Goal: Information Seeking & Learning: Check status

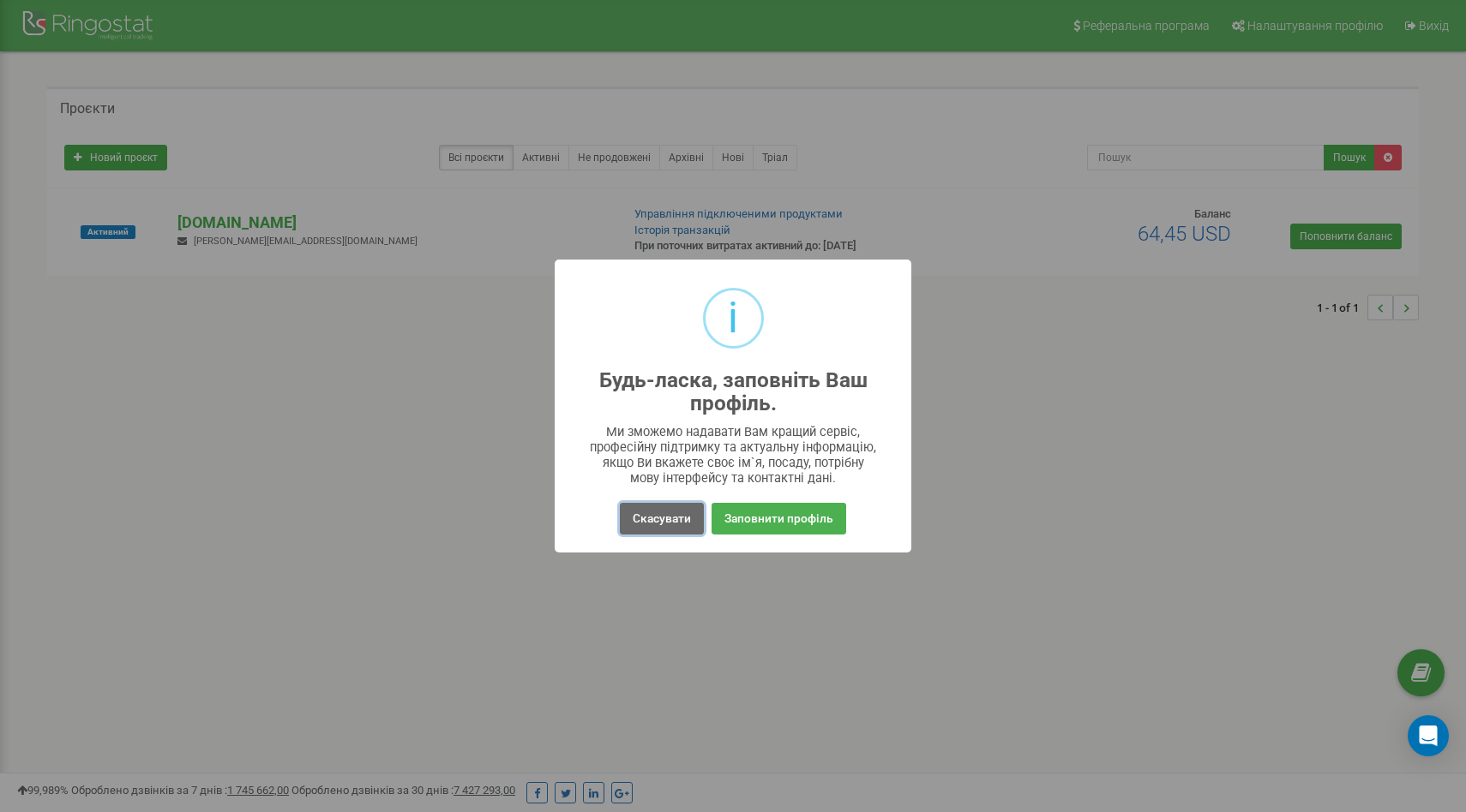
click at [641, 516] on button "Скасувати" at bounding box center [662, 519] width 84 height 32
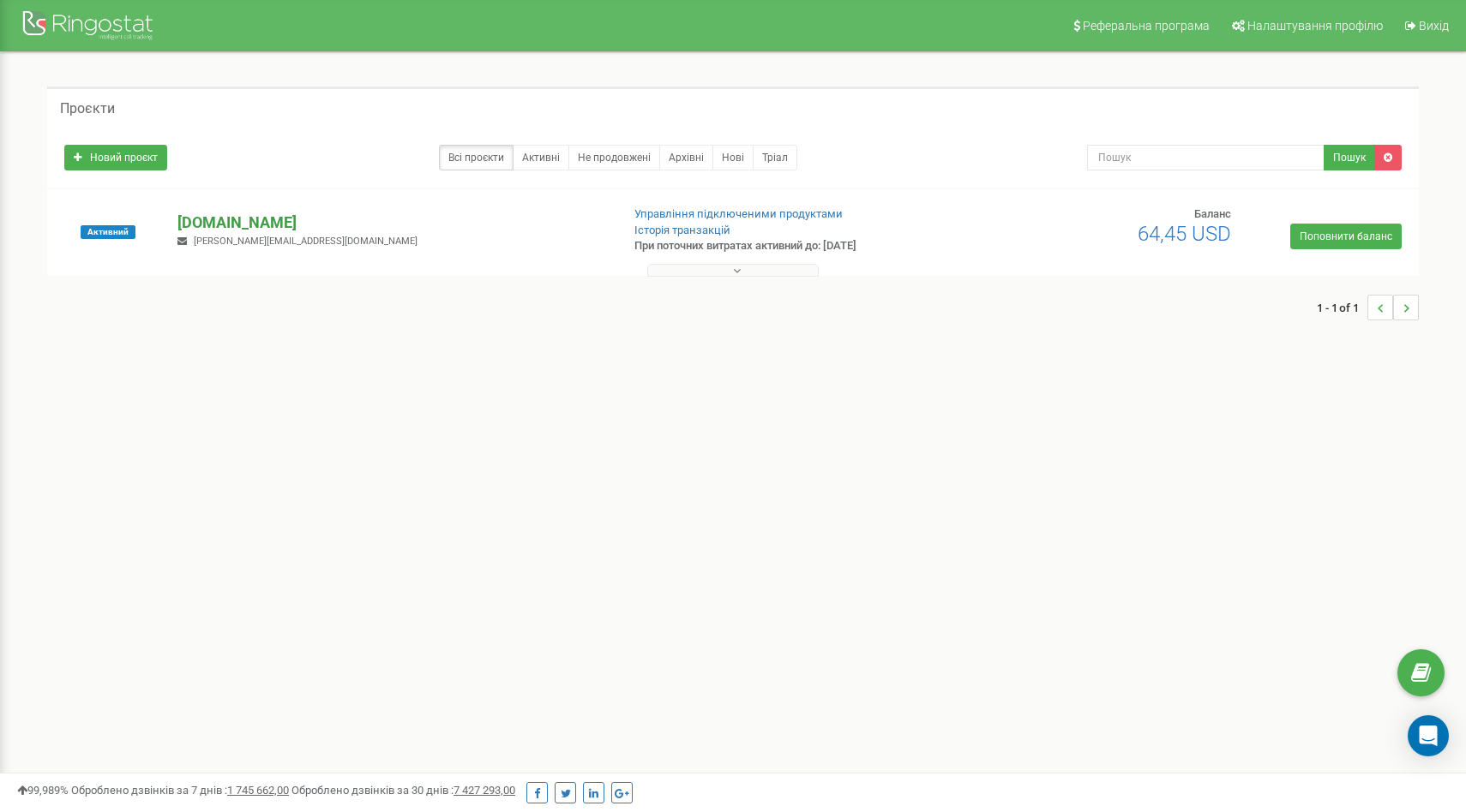
click at [266, 218] on p "[DOMAIN_NAME]" at bounding box center [391, 223] width 428 height 22
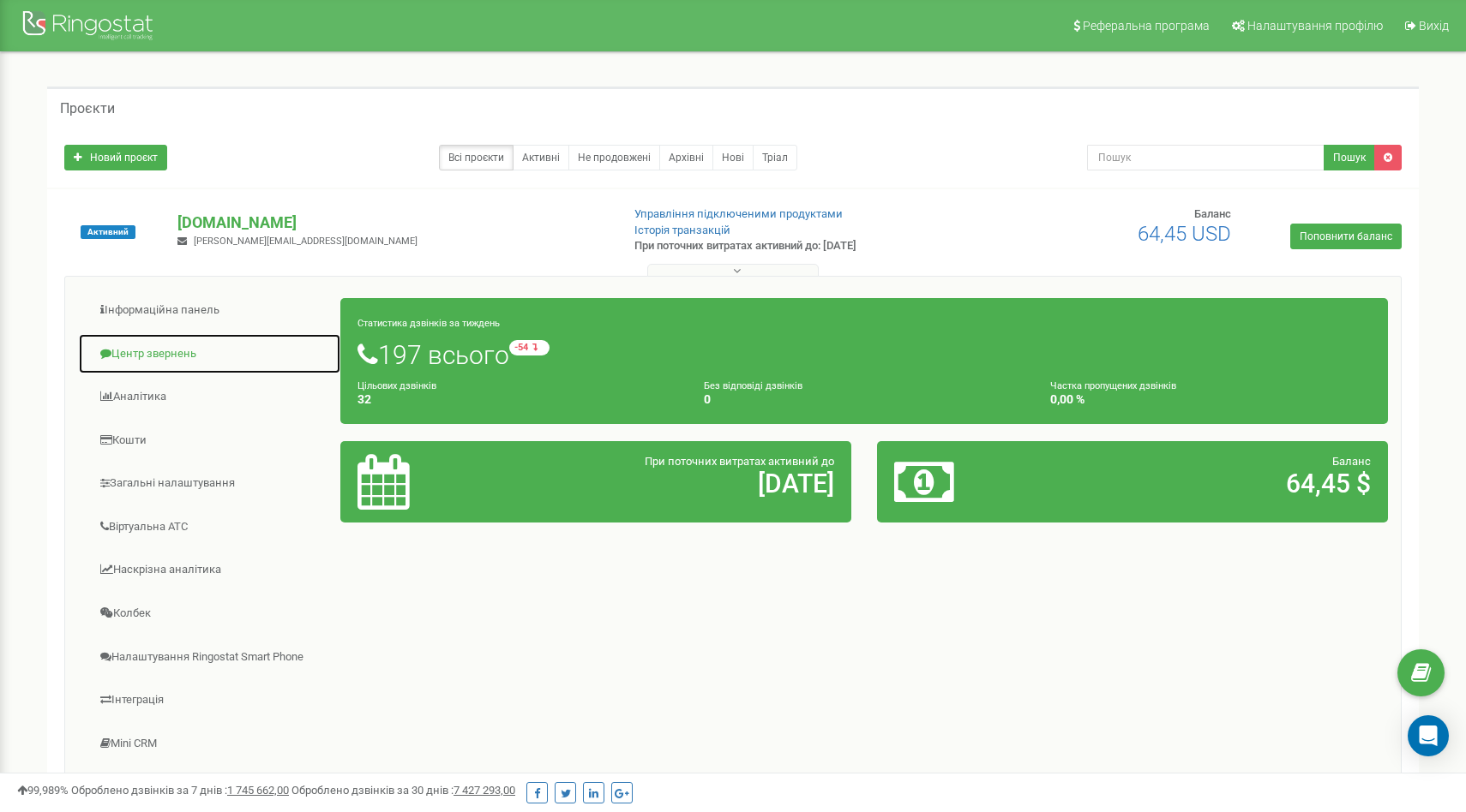
click at [171, 349] on link "Центр звернень" at bounding box center [209, 355] width 263 height 42
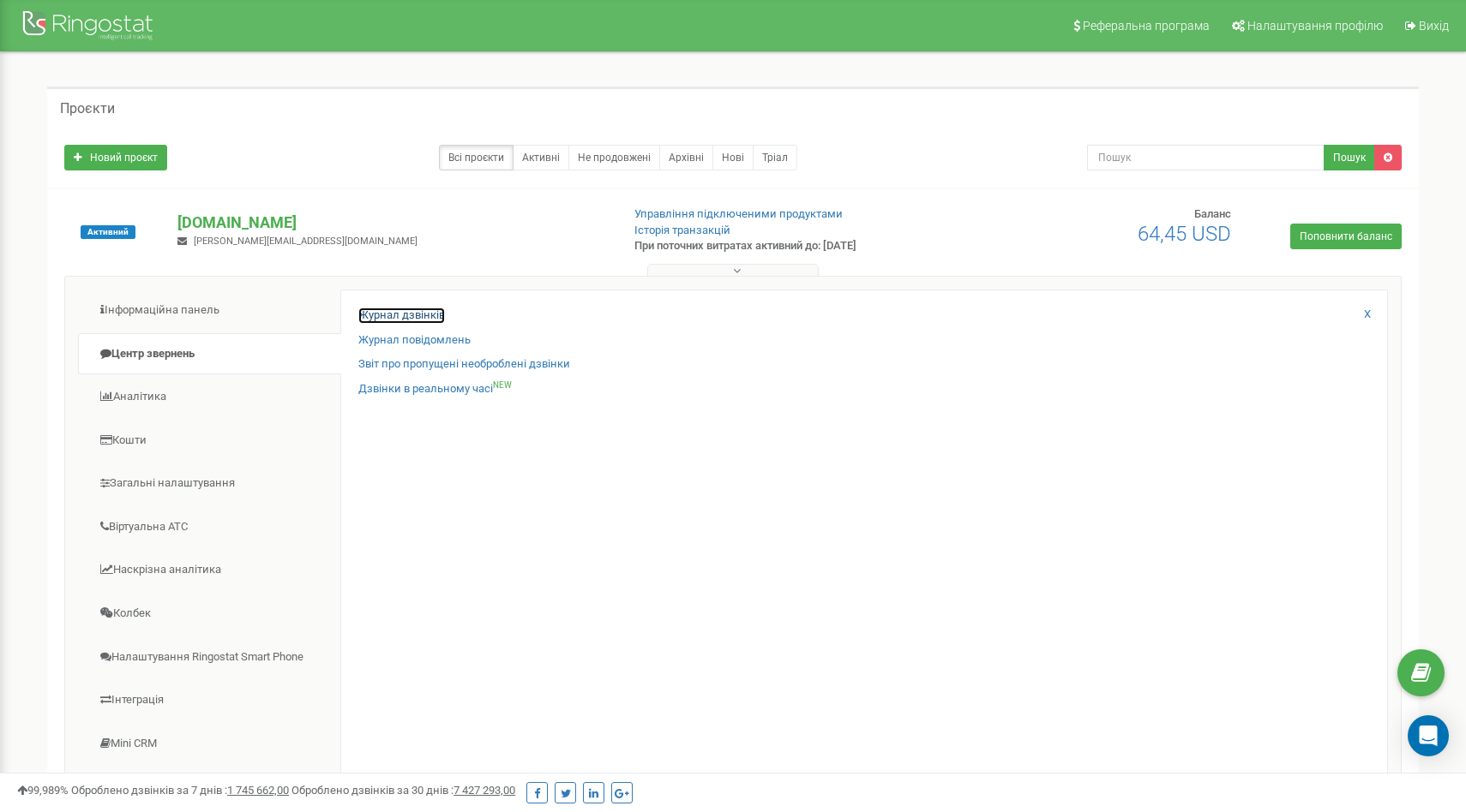
click at [393, 319] on link "Журнал дзвінків" at bounding box center [402, 316] width 86 height 16
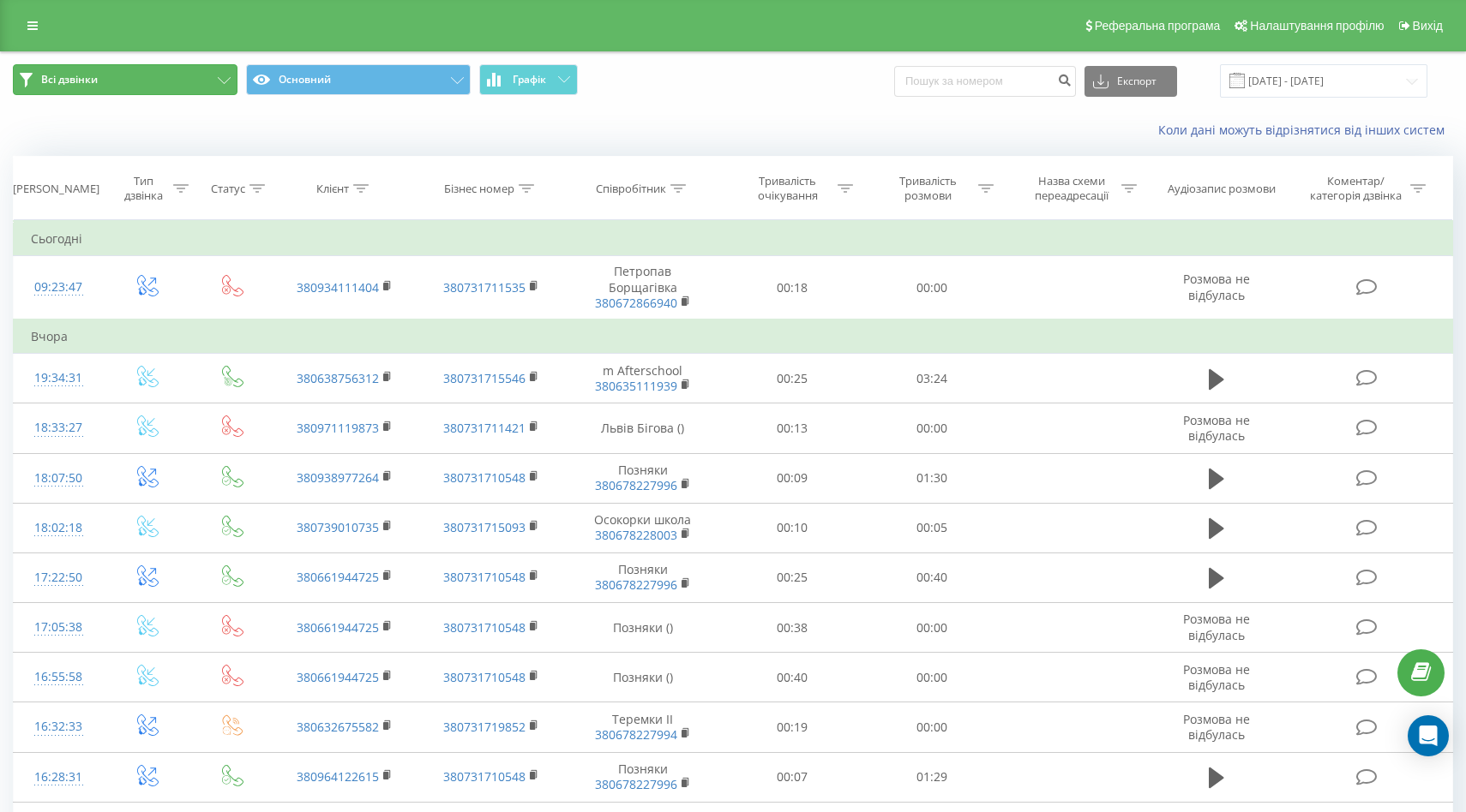
click at [194, 82] on button "Всі дзвінки" at bounding box center [125, 80] width 225 height 31
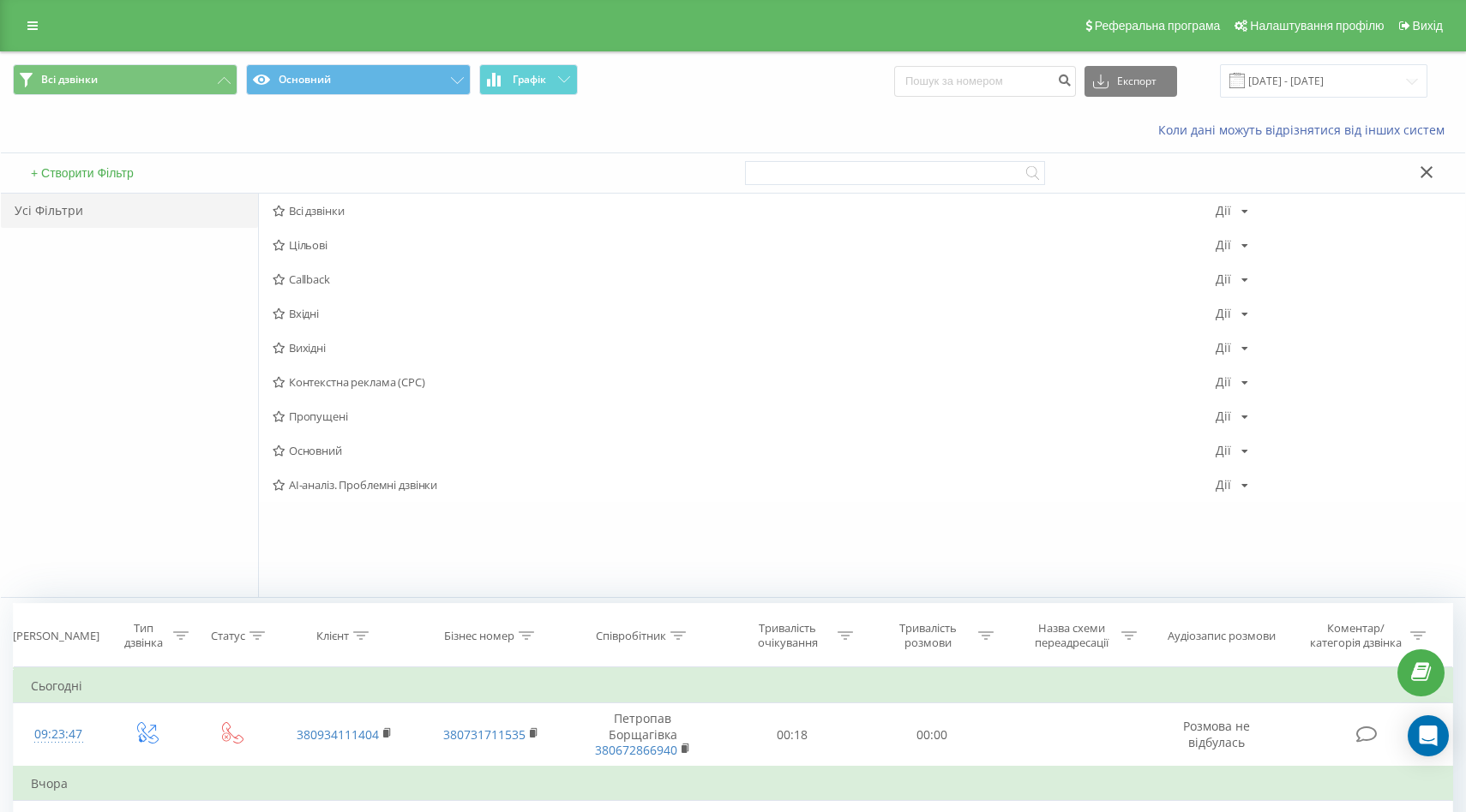
click at [314, 421] on span "Пропущені" at bounding box center [744, 416] width 942 height 12
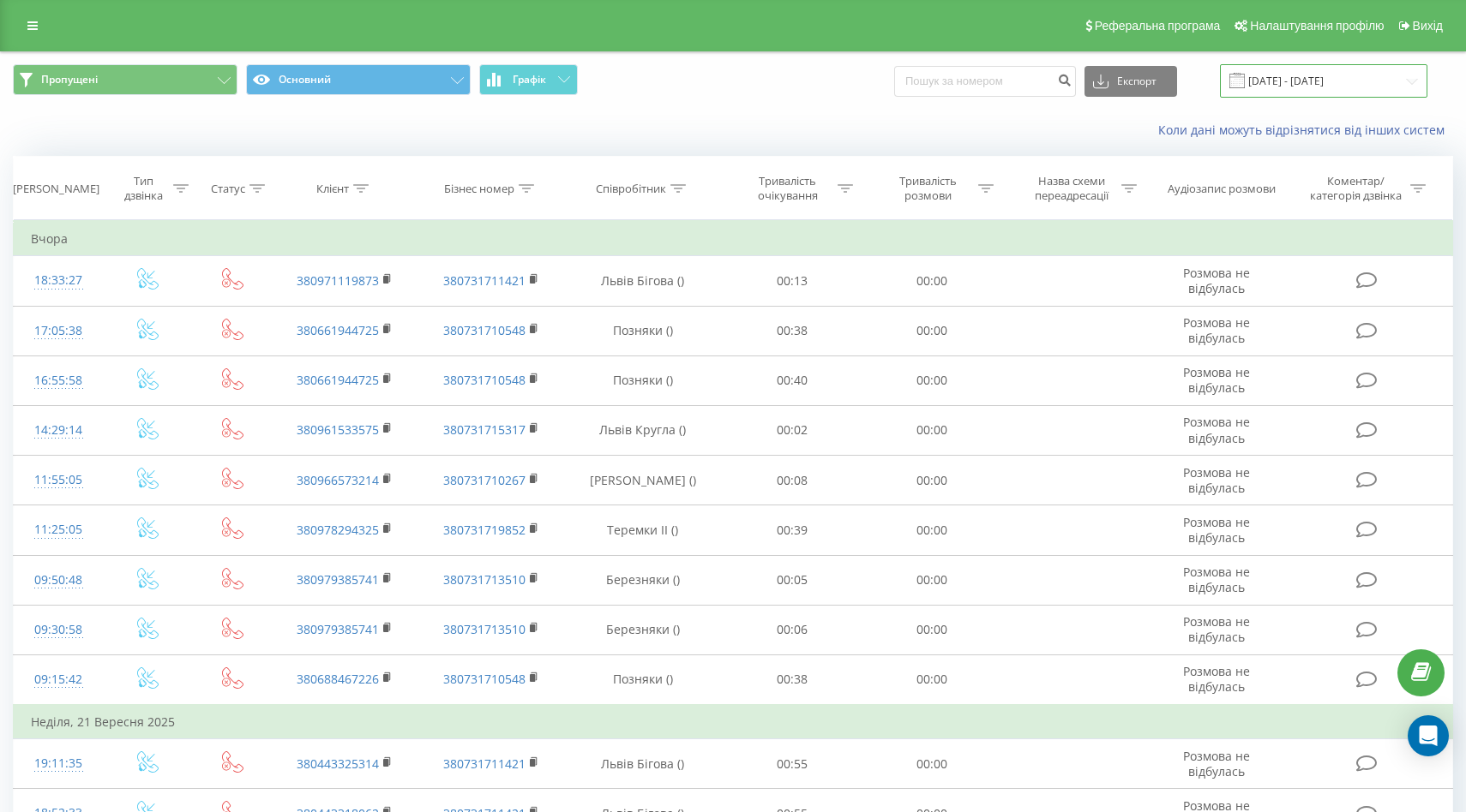
click at [1293, 78] on input "[DATE] - [DATE]" at bounding box center [1323, 81] width 207 height 33
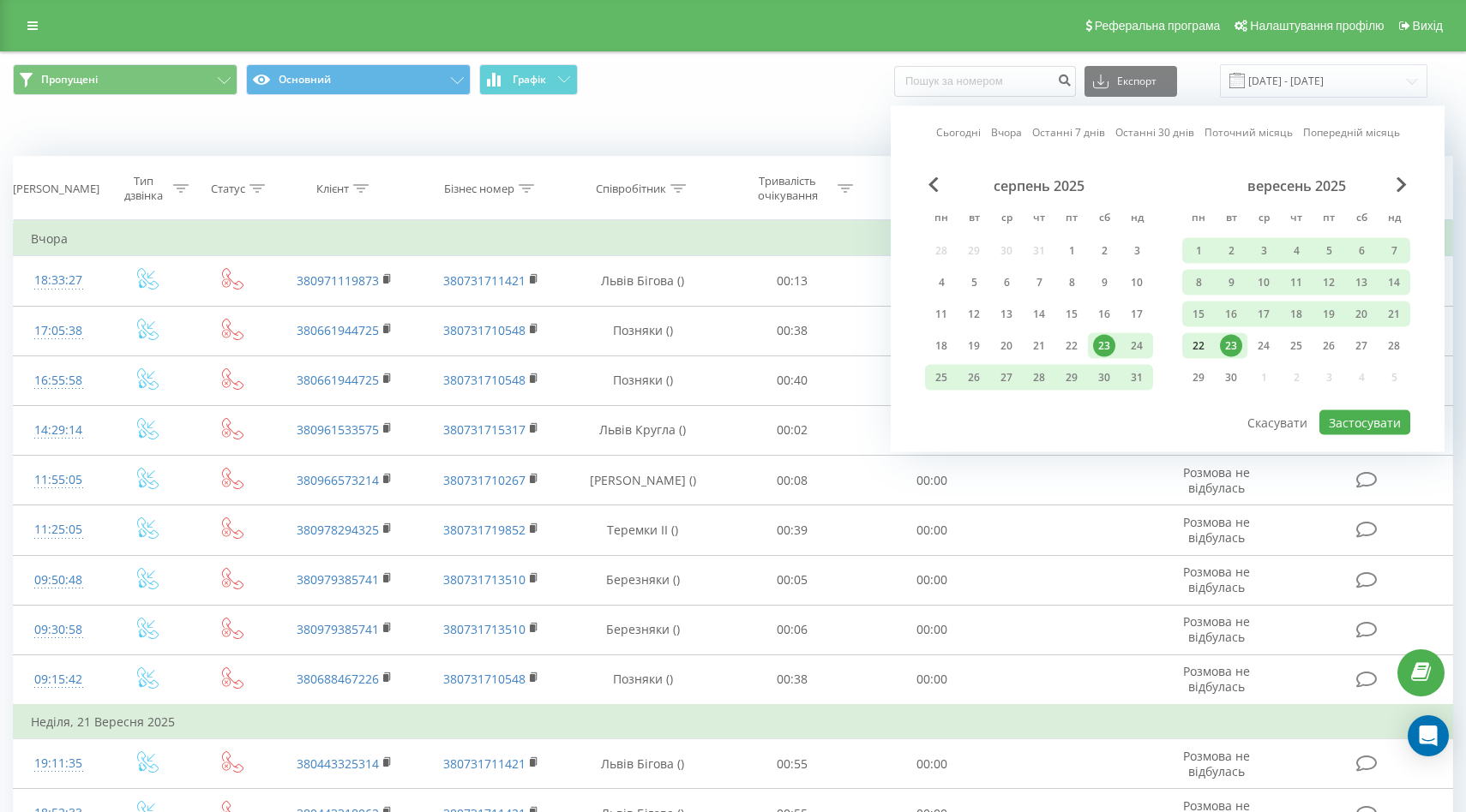
click at [1200, 350] on div "22" at bounding box center [1198, 346] width 22 height 22
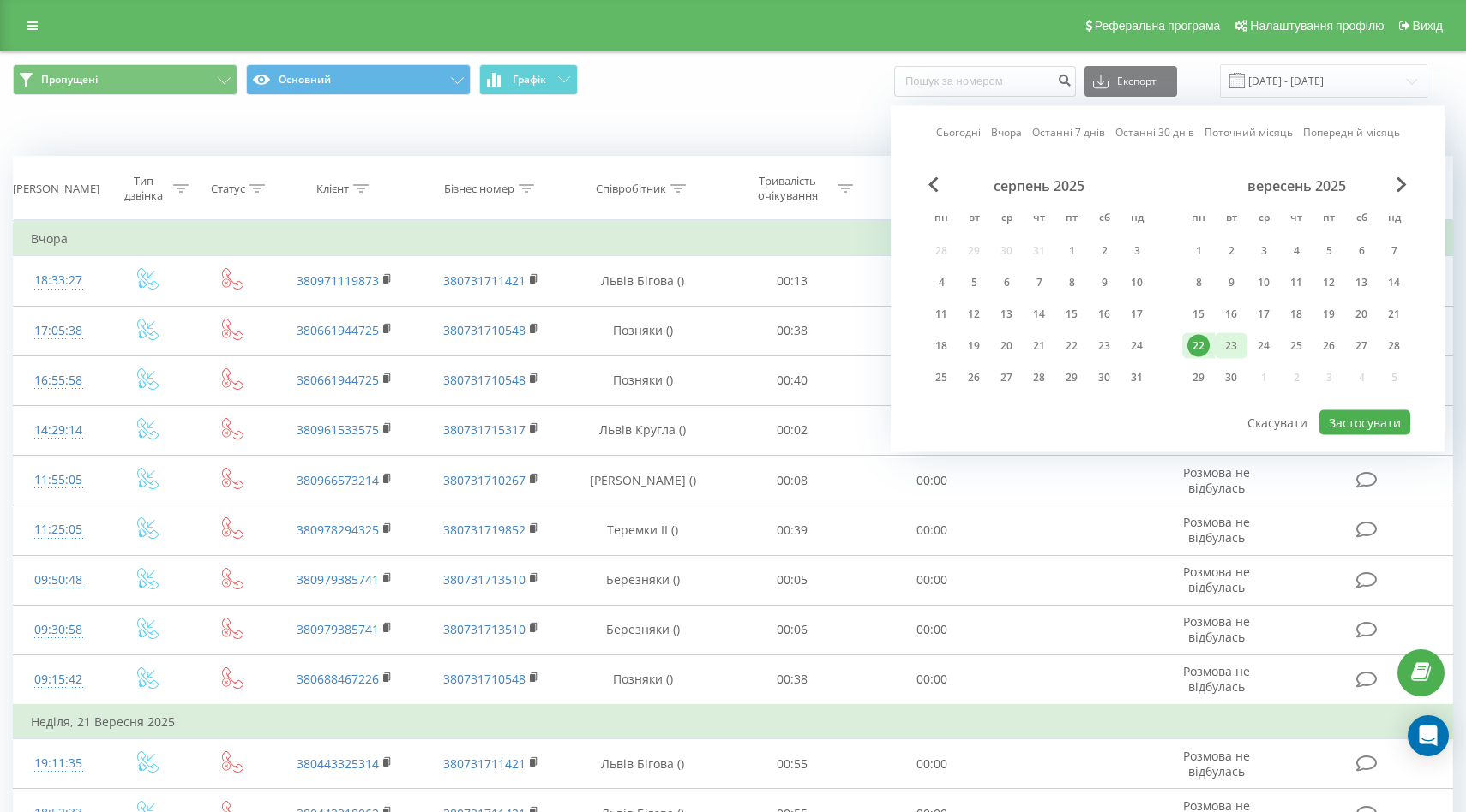
click at [1231, 352] on div "23" at bounding box center [1230, 346] width 22 height 22
click at [1370, 428] on button "Застосувати" at bounding box center [1364, 422] width 91 height 25
type input "[DATE] - [DATE]"
